Goal: Task Accomplishment & Management: Use online tool/utility

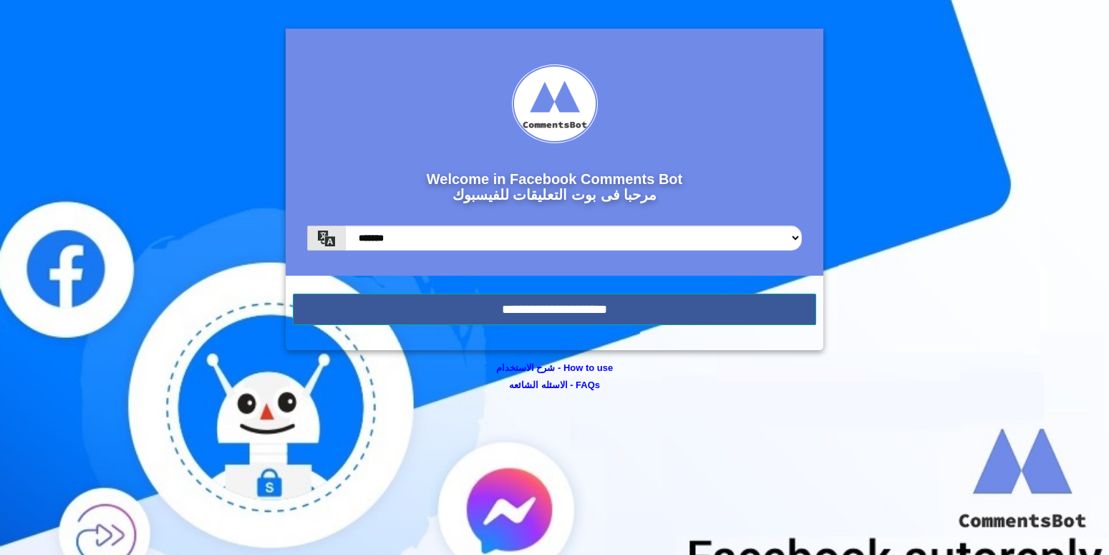
click at [672, 328] on form "Welcome in Facebook Comments Bot مرحبا فى بوت التعليقات للفيسبوك ******* ******…" at bounding box center [555, 190] width 538 height 322
click at [672, 318] on input "**********" at bounding box center [555, 310] width 524 height 32
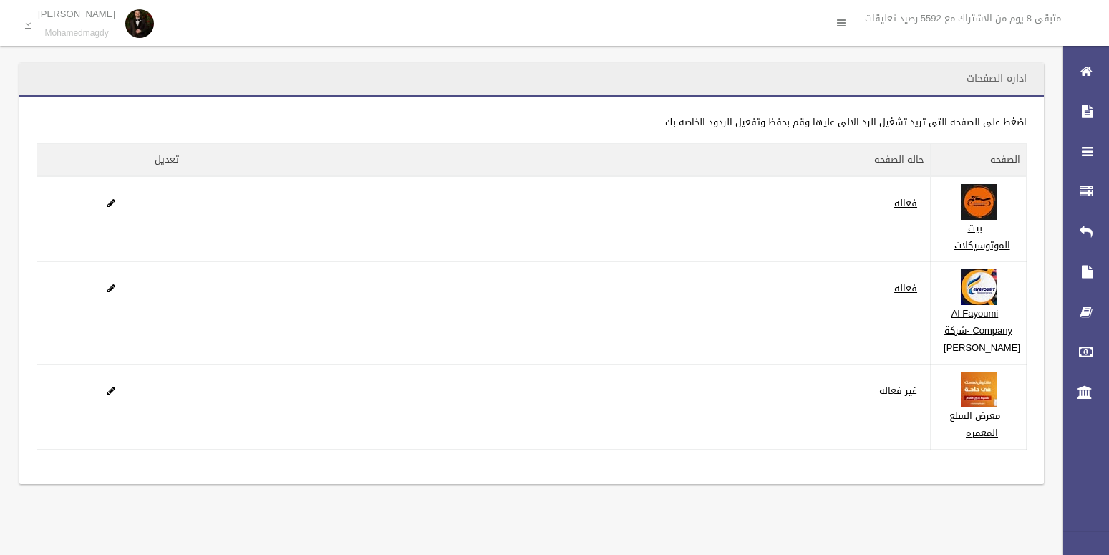
click at [854, 57] on div "**********" at bounding box center [532, 259] width 1064 height 519
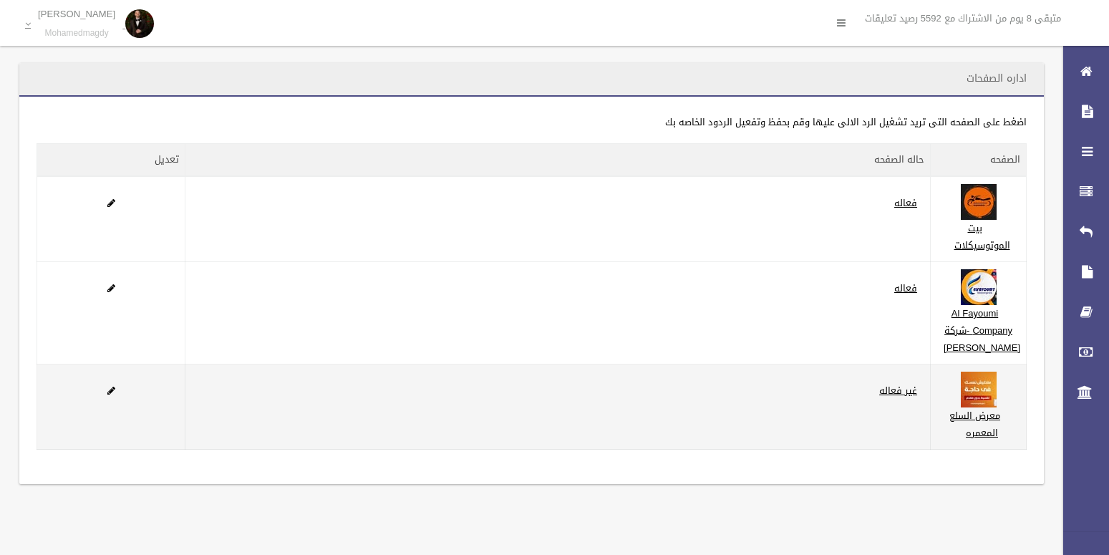
click at [832, 406] on td "غير فعاله" at bounding box center [558, 407] width 746 height 85
